Goal: Navigation & Orientation: Find specific page/section

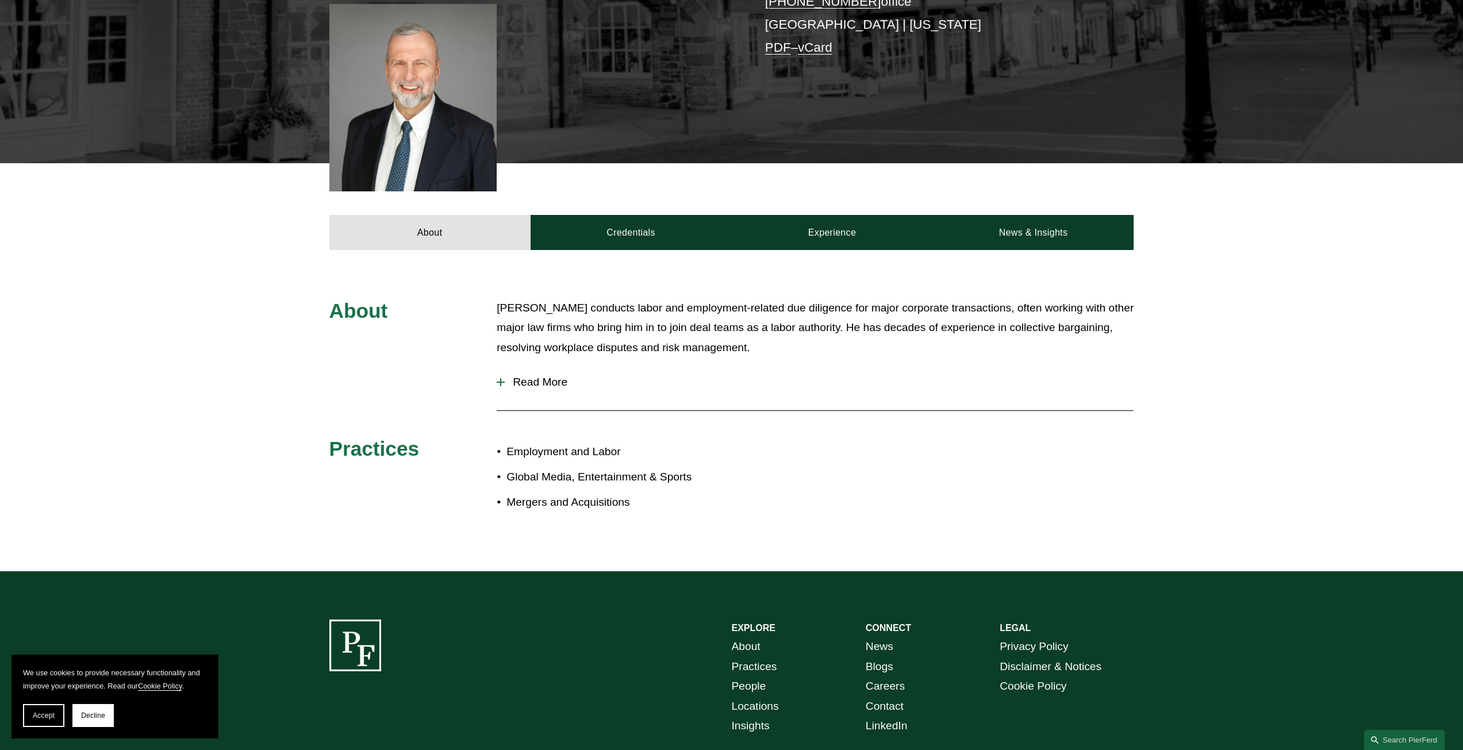
scroll to position [345, 0]
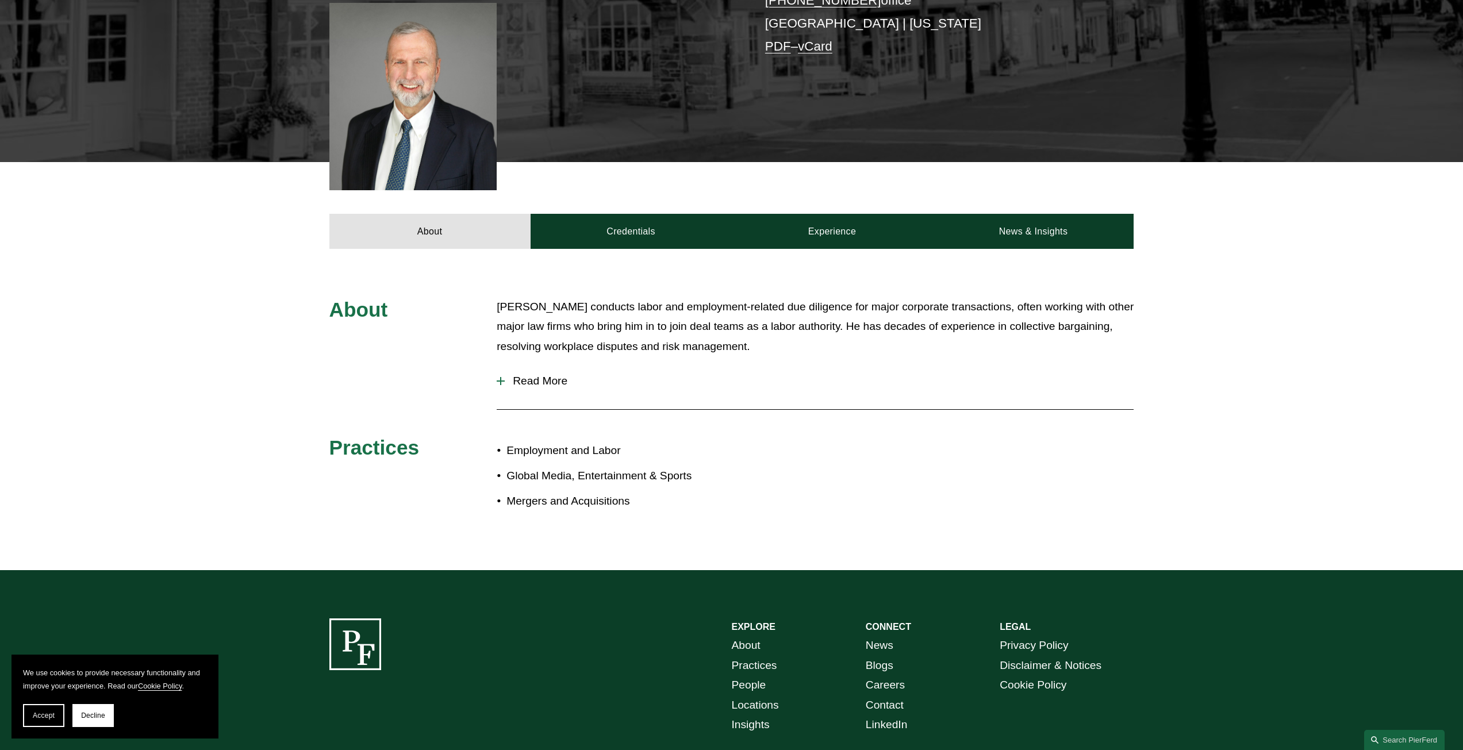
click at [506, 371] on button "Read More" at bounding box center [815, 381] width 637 height 30
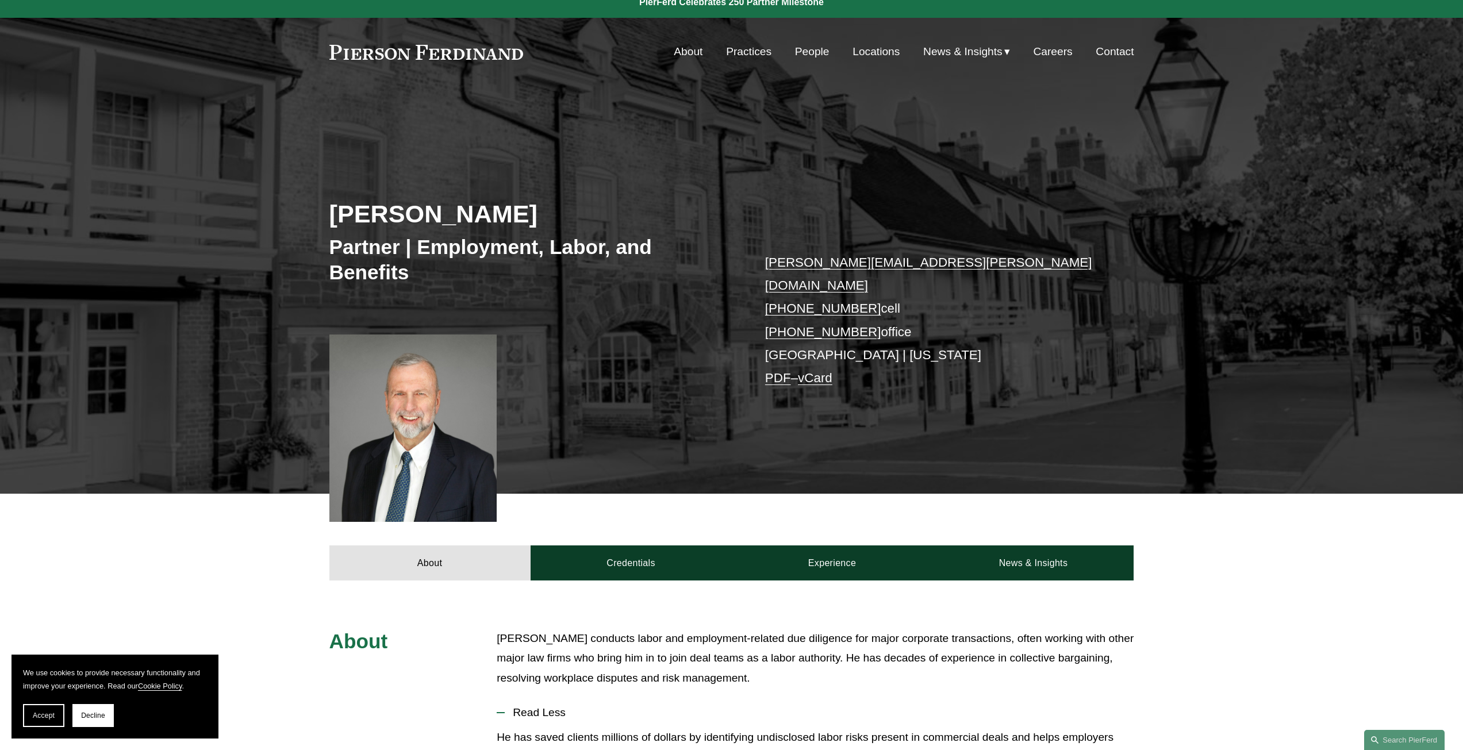
scroll to position [0, 0]
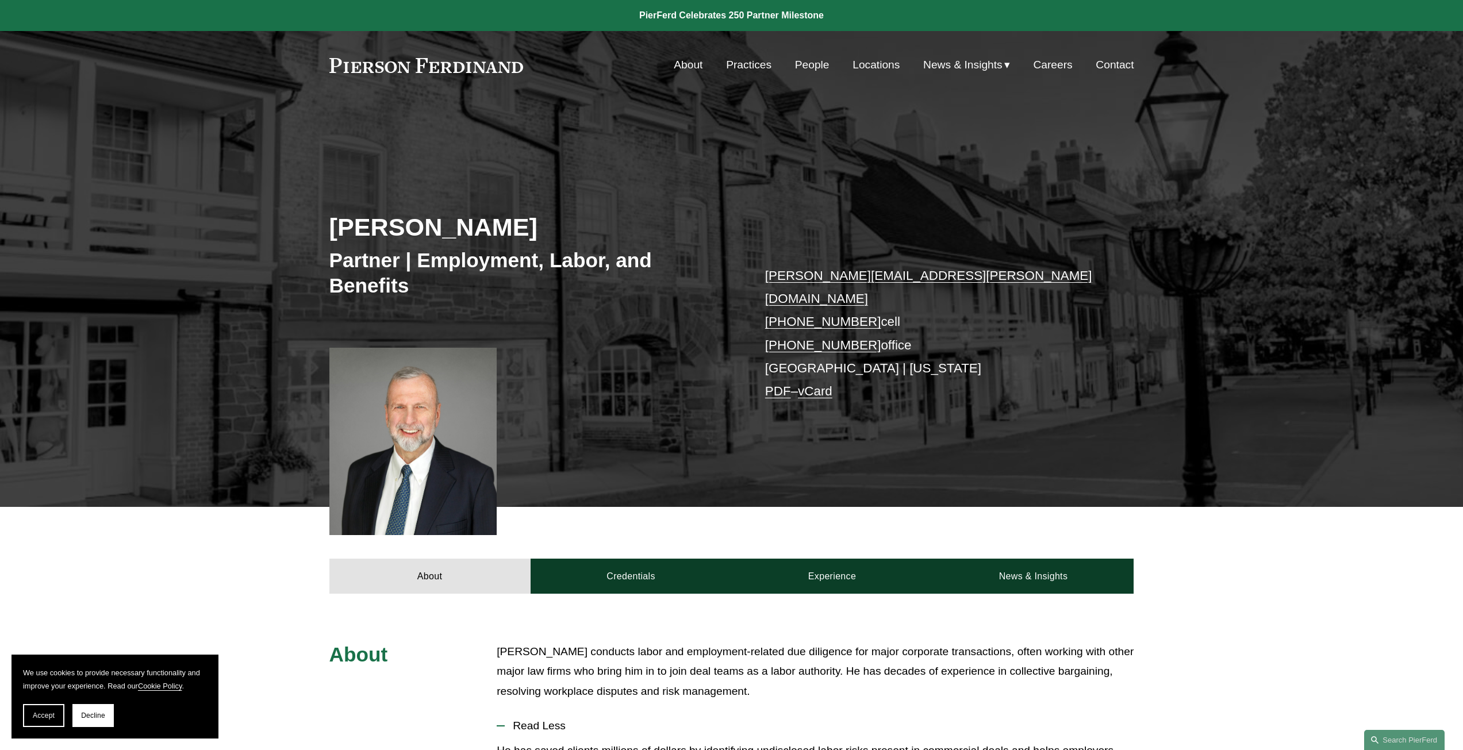
click at [432, 482] on div at bounding box center [414, 441] width 168 height 187
click at [675, 69] on link "About" at bounding box center [688, 65] width 29 height 22
